Goal: Task Accomplishment & Management: Use online tool/utility

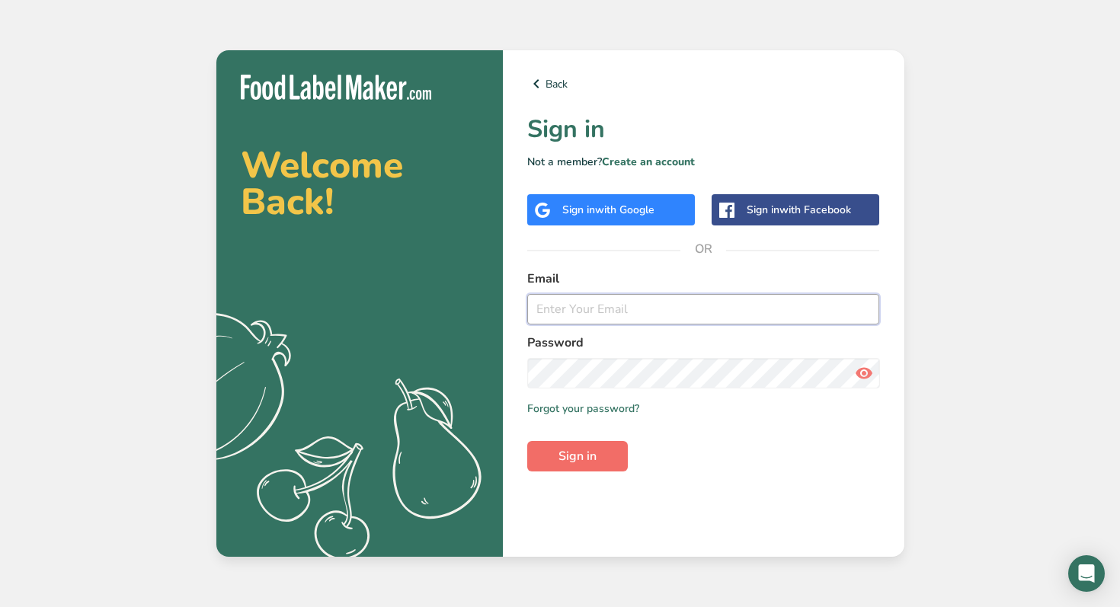
type input "rajesh.jetti@bevi.co"
click at [598, 458] on button "Sign in" at bounding box center [577, 456] width 101 height 30
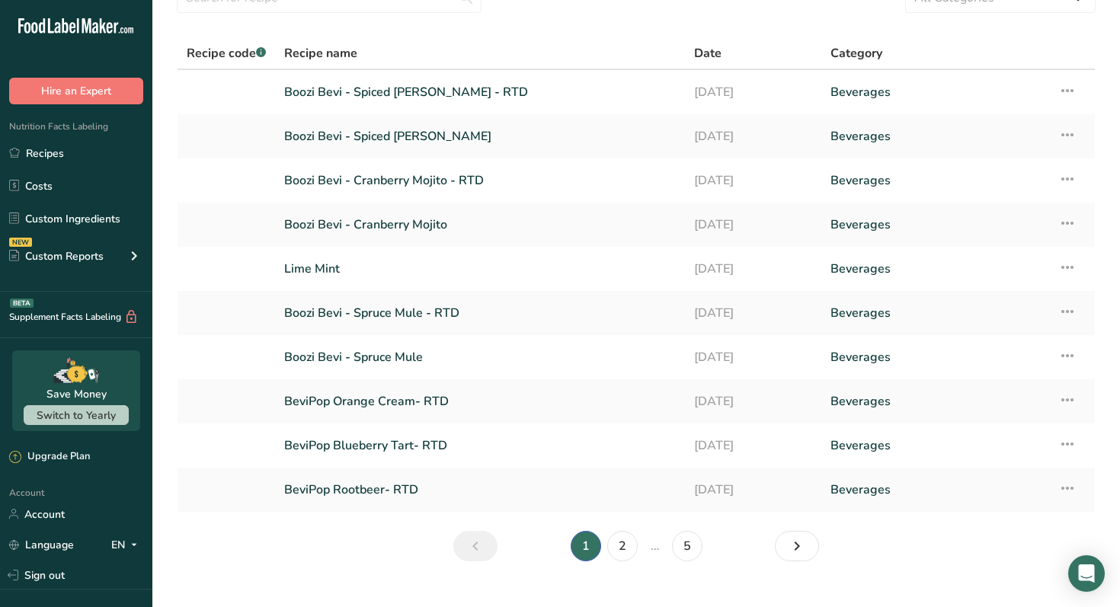
scroll to position [104, 0]
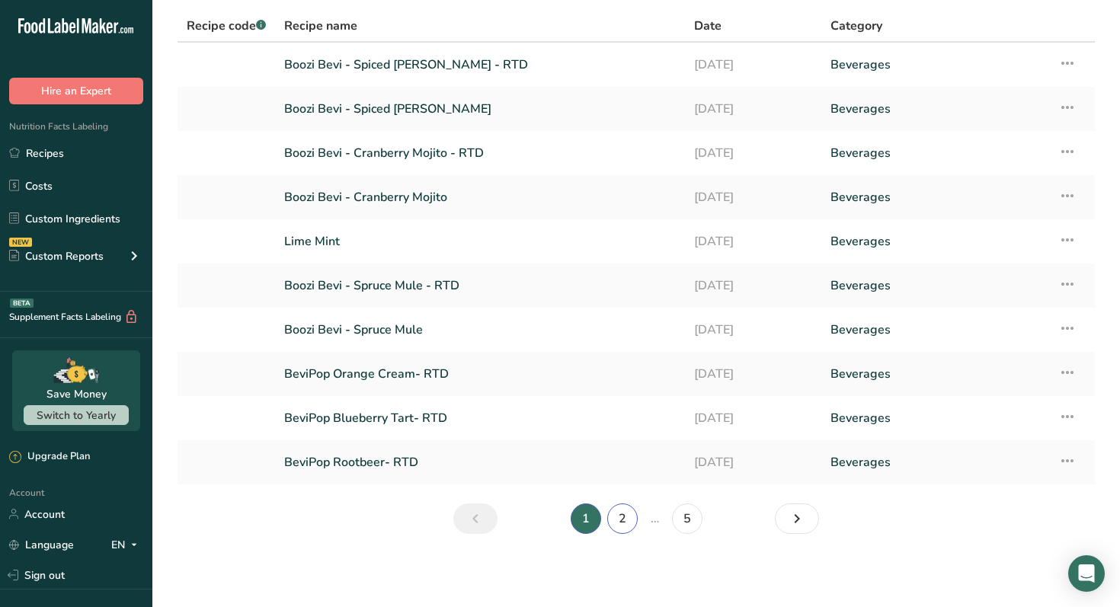
click at [623, 524] on link "2" at bounding box center [622, 518] width 30 height 30
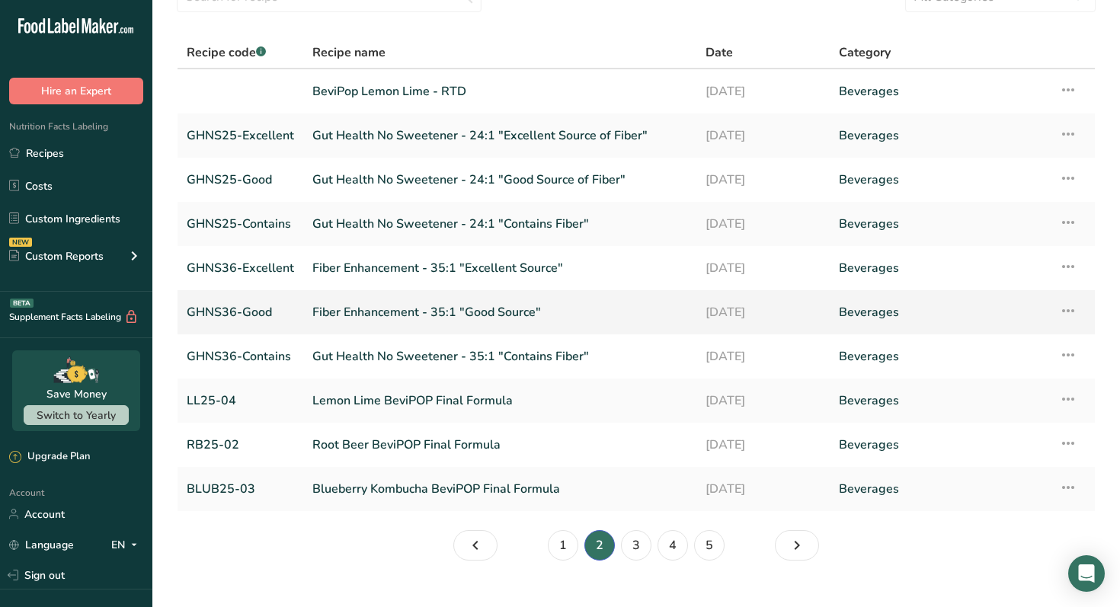
scroll to position [104, 0]
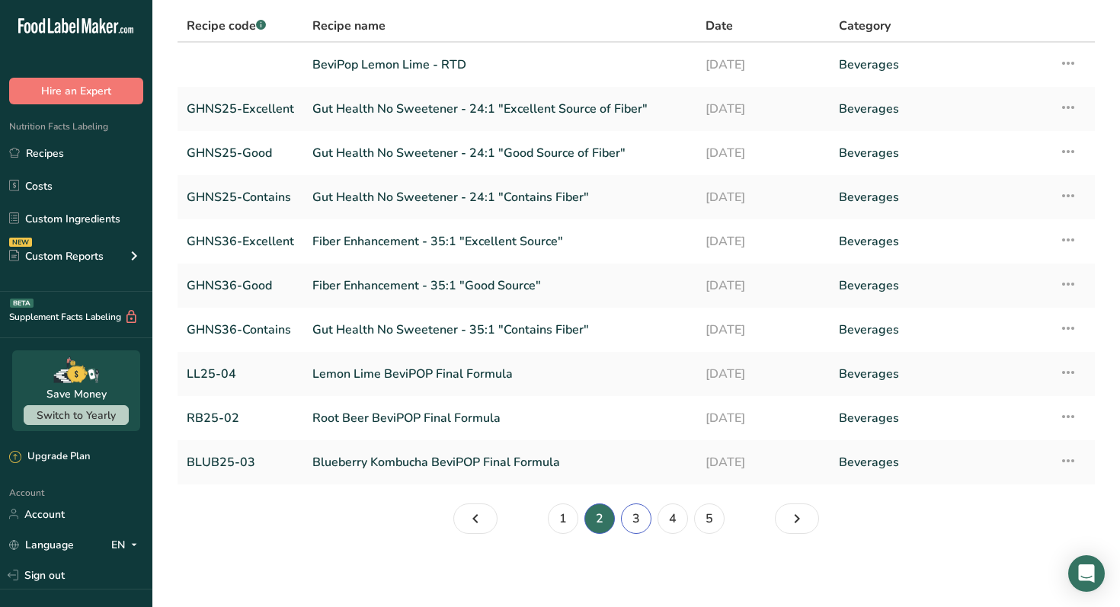
click at [636, 525] on link "3" at bounding box center [636, 518] width 30 height 30
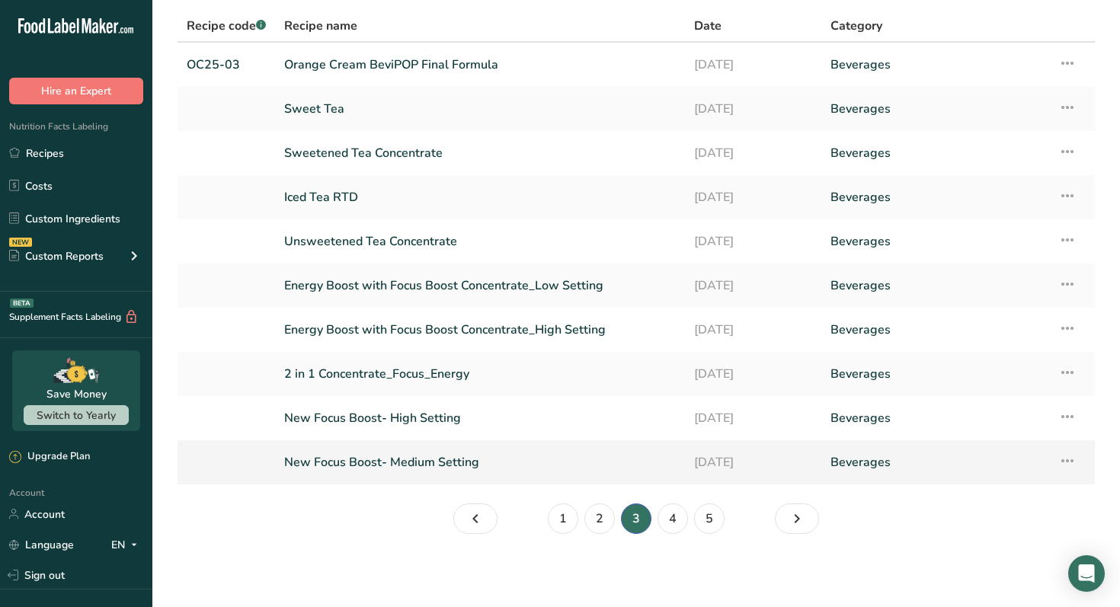
click at [457, 464] on link "New Focus Boost- Medium Setting" at bounding box center [479, 462] width 391 height 32
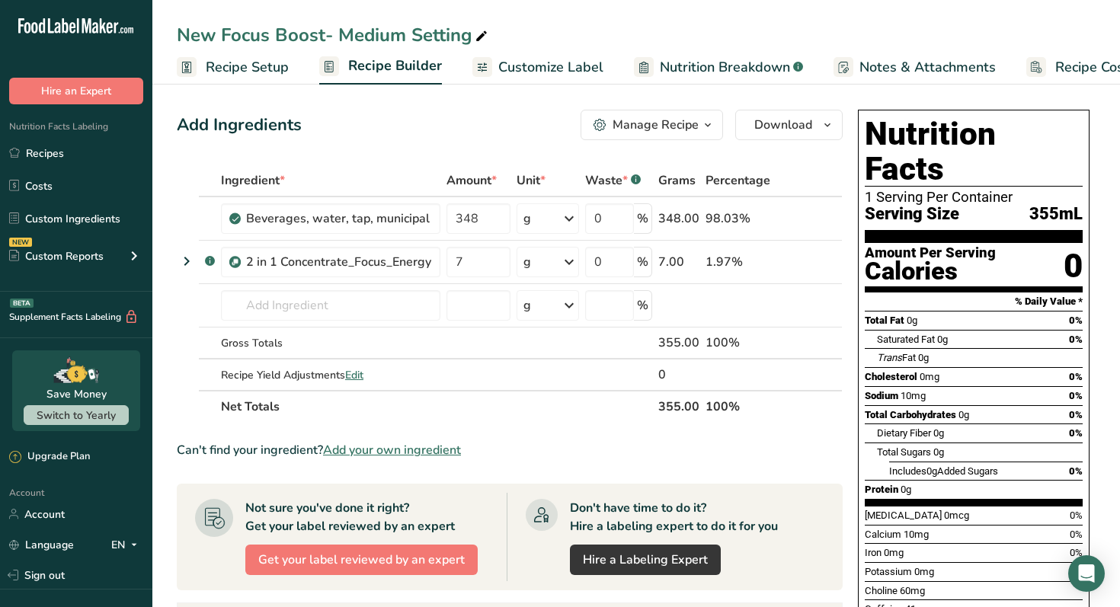
click at [587, 76] on span "Customize Label" at bounding box center [550, 67] width 105 height 21
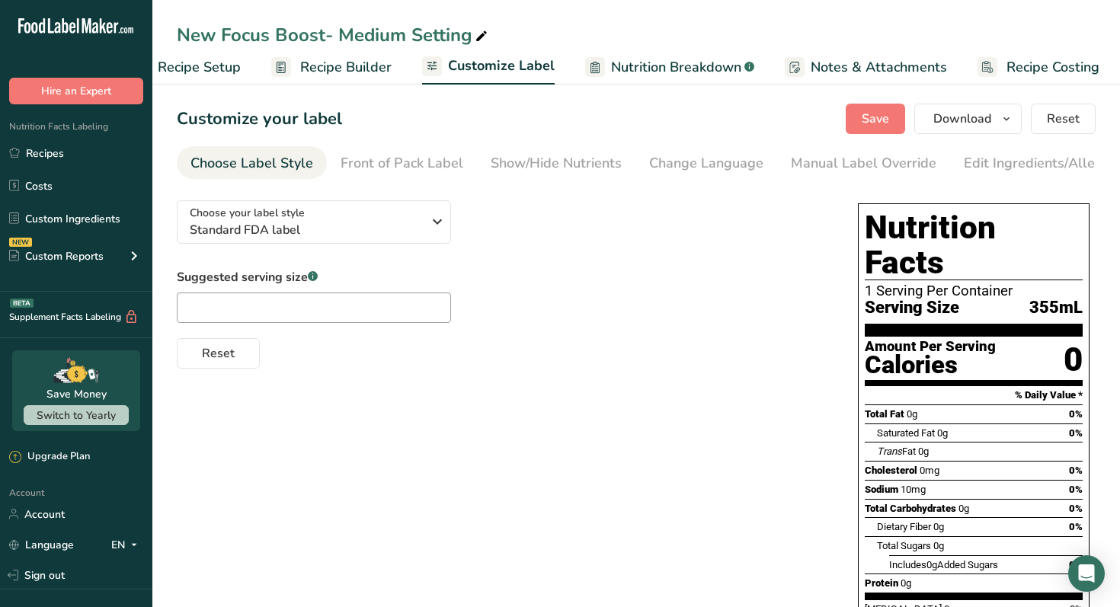
scroll to position [0, 52]
click at [572, 159] on div "Show/Hide Nutrients" at bounding box center [555, 163] width 131 height 21
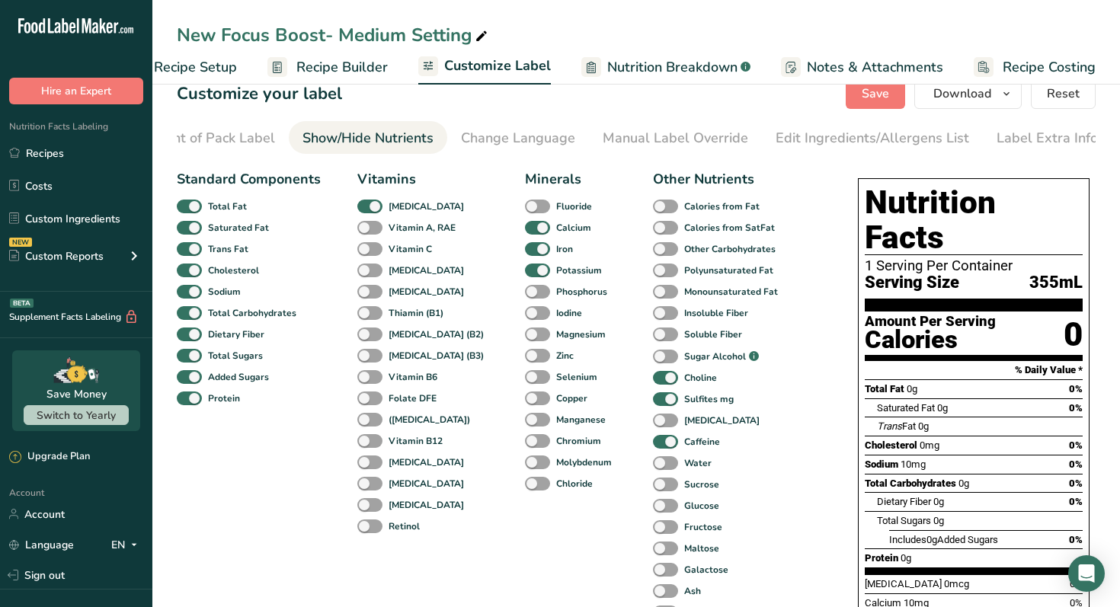
scroll to position [0, 0]
